Goal: Find specific page/section: Find specific page/section

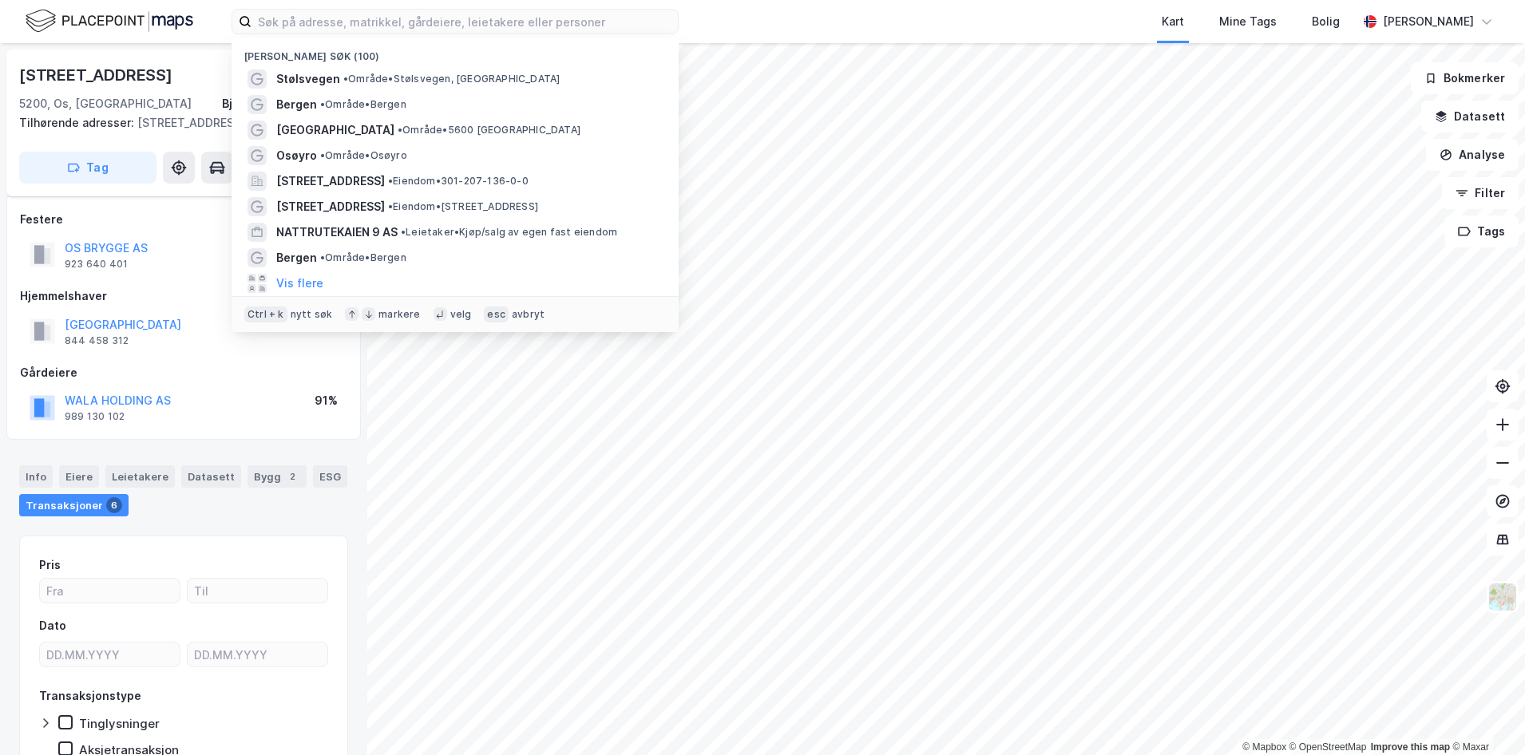
scroll to position [249, 0]
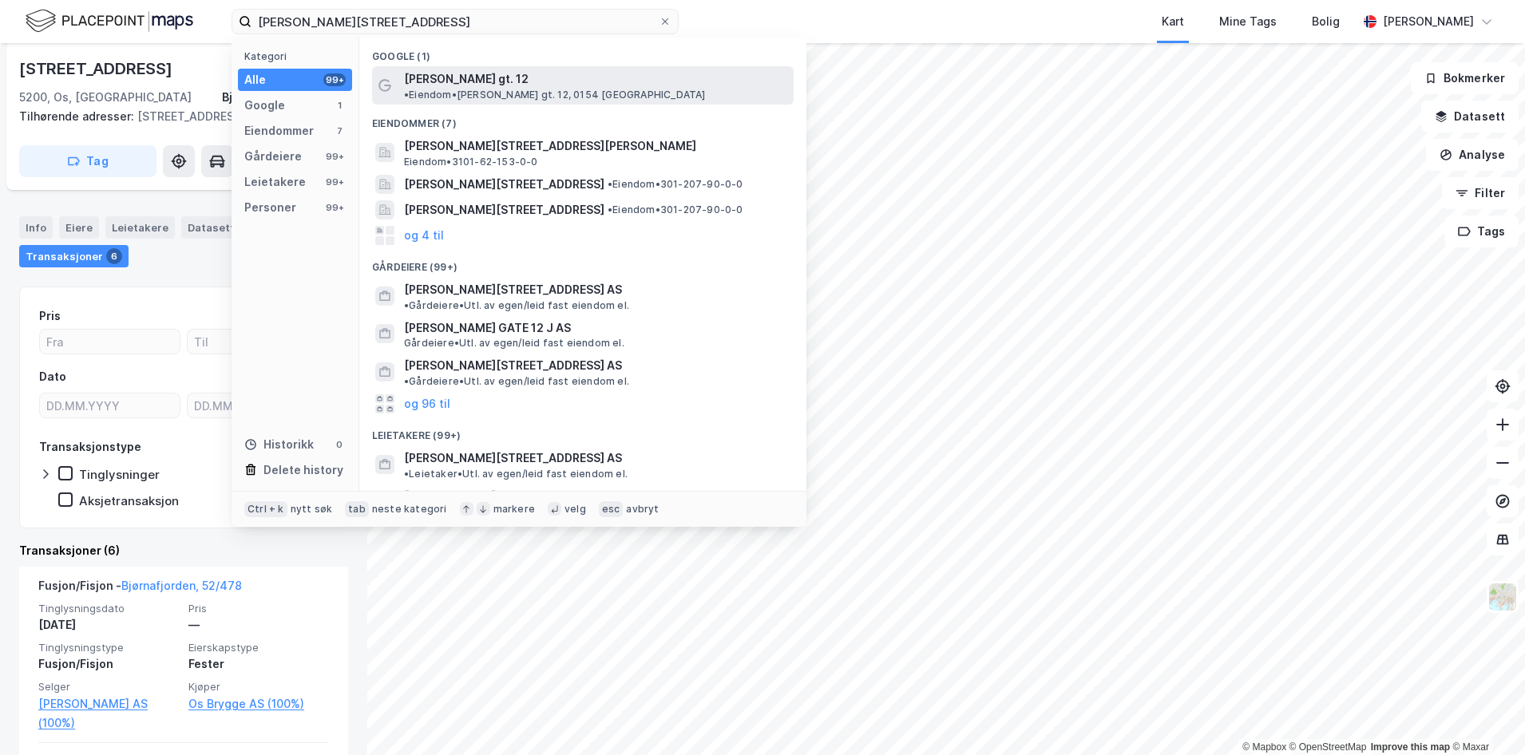
type input "[PERSON_NAME][STREET_ADDRESS]"
click at [474, 80] on span "[PERSON_NAME] gt. 12" at bounding box center [466, 78] width 125 height 19
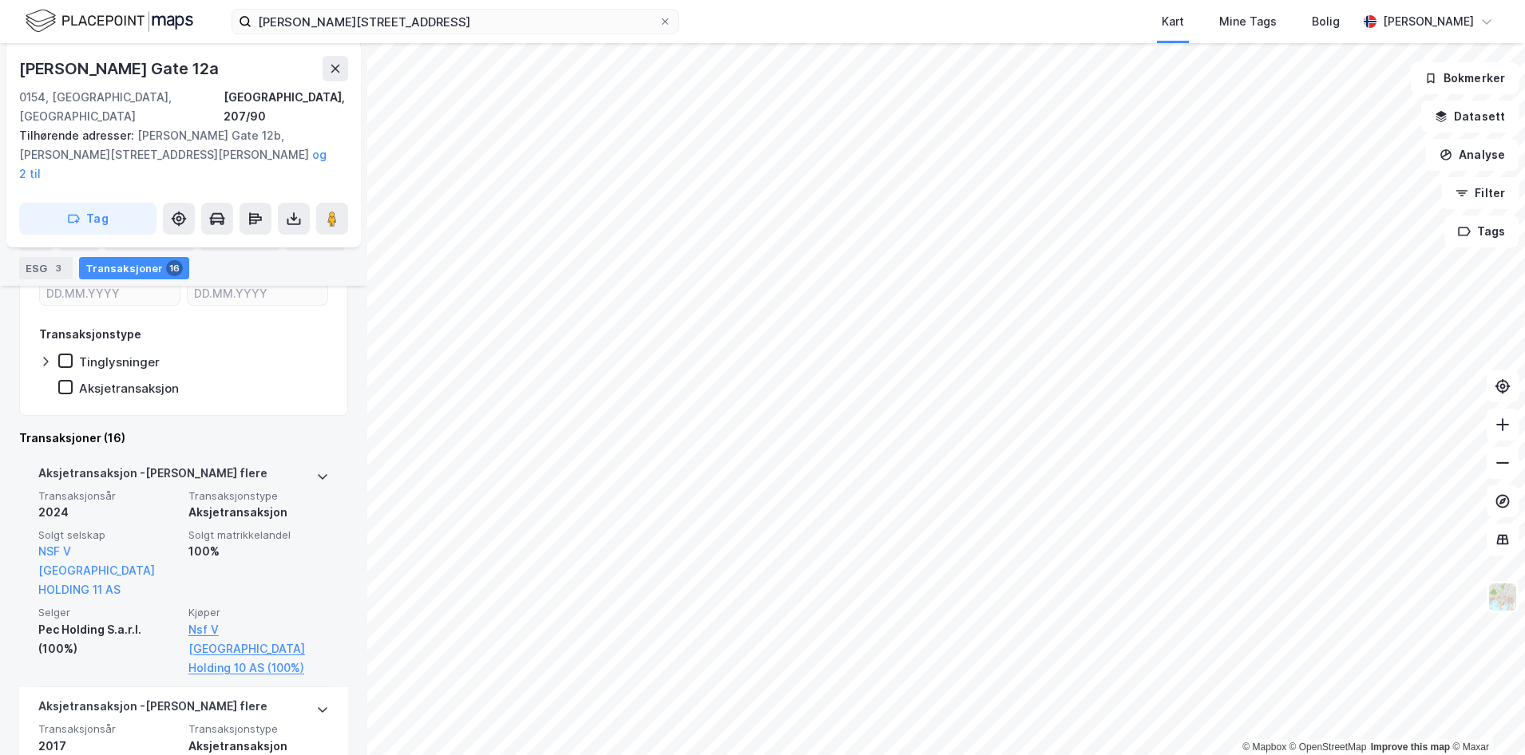
scroll to position [342, 0]
